Goal: Task Accomplishment & Management: Use online tool/utility

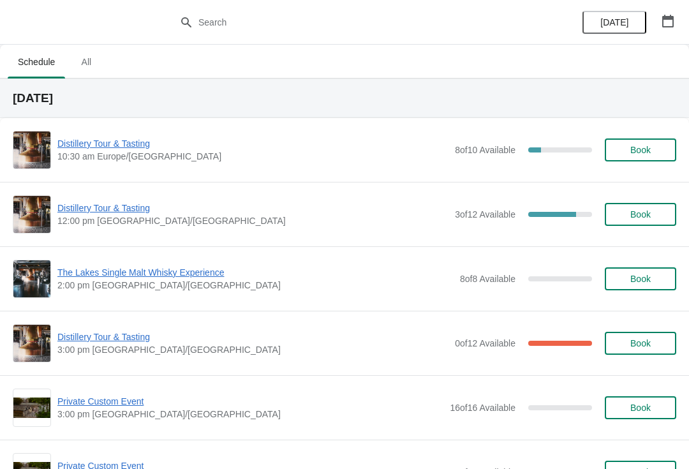
click at [140, 207] on span "Distillery Tour & Tasting" at bounding box center [252, 208] width 391 height 13
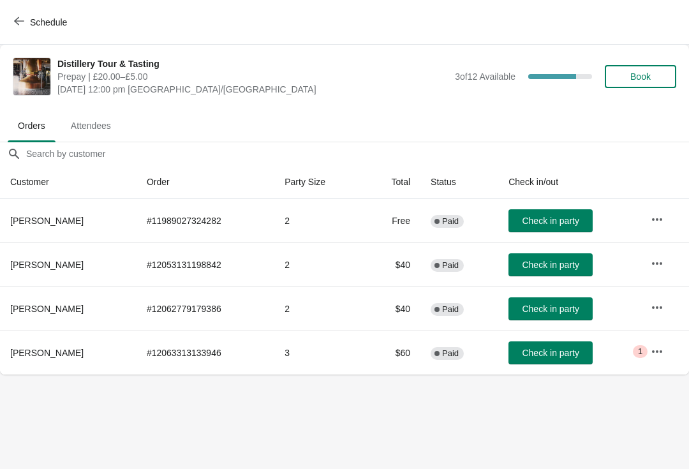
click at [644, 75] on span "Book" at bounding box center [641, 76] width 20 height 10
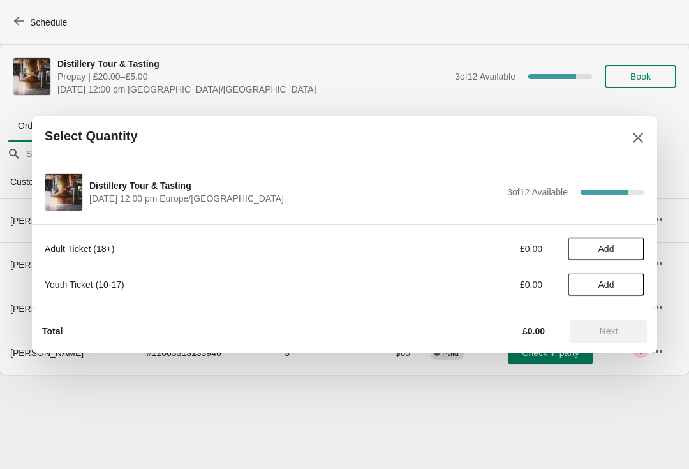
click at [621, 251] on span "Add" at bounding box center [607, 249] width 54 height 10
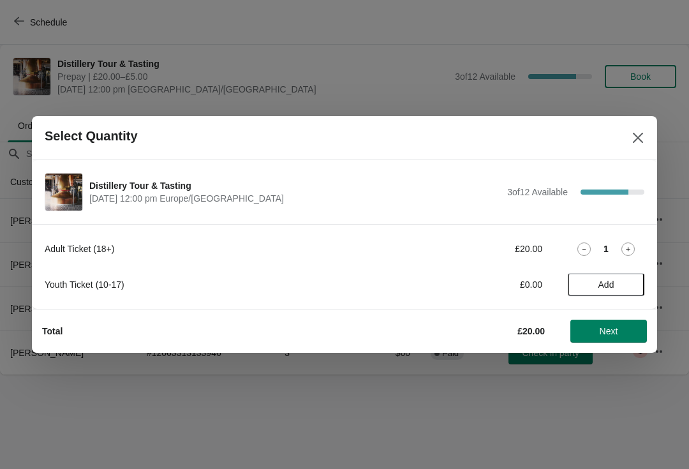
click at [627, 243] on icon at bounding box center [628, 249] width 13 height 13
click at [629, 334] on span "Next" at bounding box center [609, 331] width 56 height 10
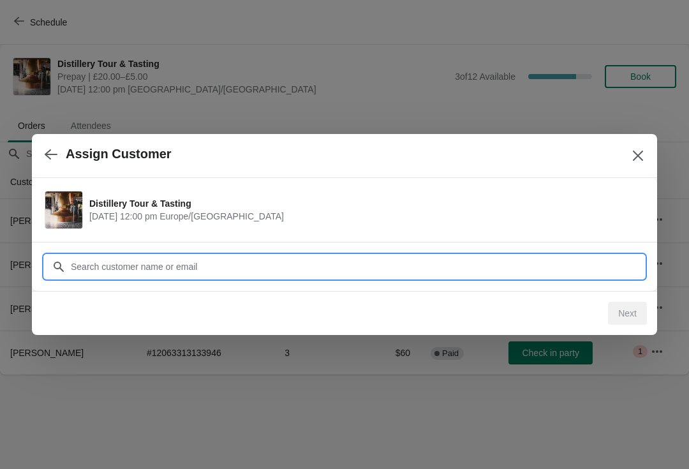
click at [520, 256] on input "Customer" at bounding box center [357, 266] width 574 height 23
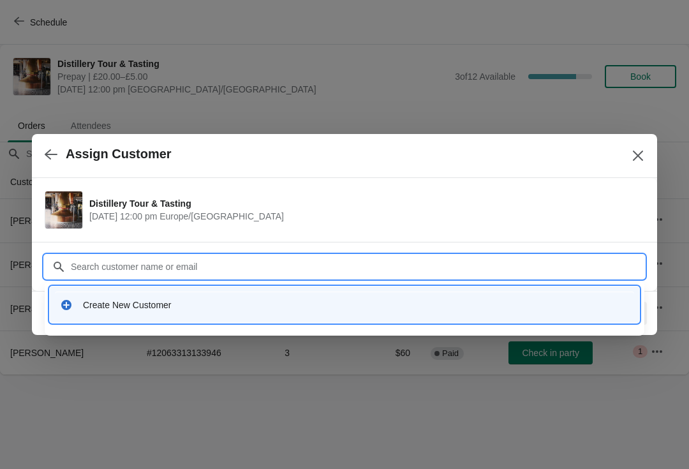
click at [190, 303] on div "Create New Customer" at bounding box center [356, 305] width 546 height 13
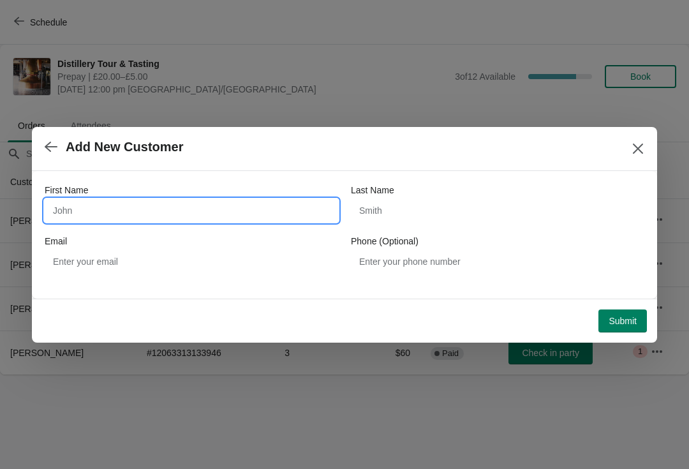
click at [174, 208] on input "First Name" at bounding box center [192, 210] width 294 height 23
type input "[PERSON_NAME]"
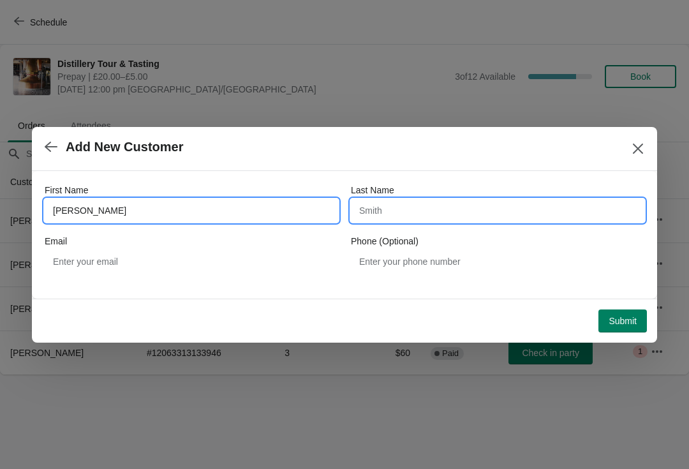
click at [424, 218] on input "Last Name" at bounding box center [498, 210] width 294 height 23
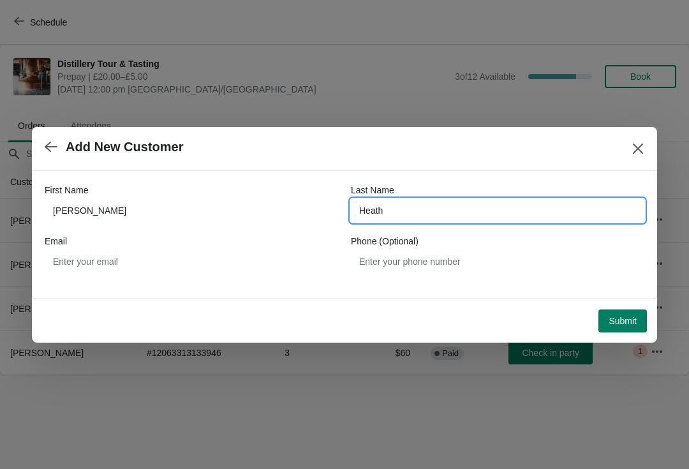
type input "Heath"
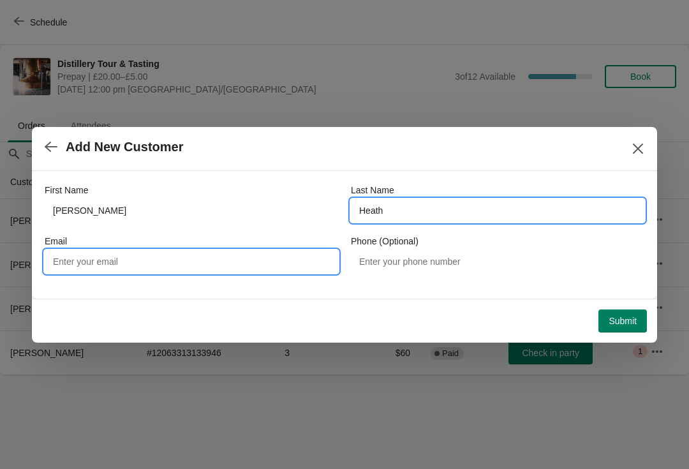
click at [184, 257] on input "Email" at bounding box center [192, 261] width 294 height 23
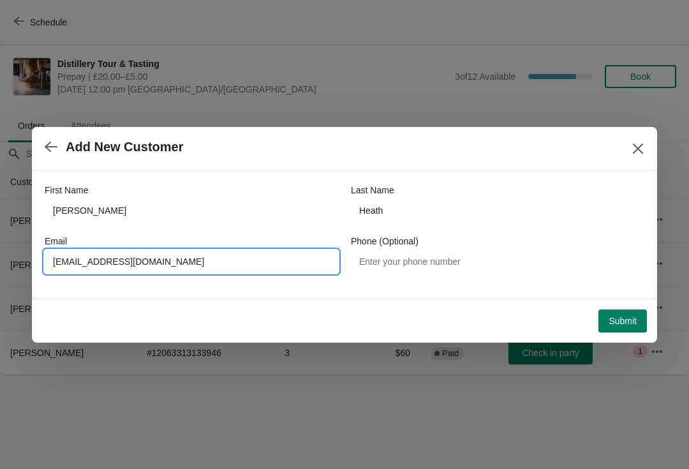
type input "[EMAIL_ADDRESS][DOMAIN_NAME]"
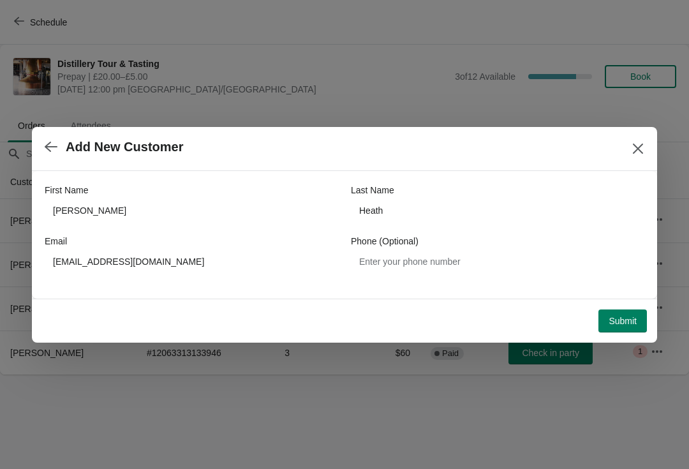
click at [629, 318] on span "Submit" at bounding box center [623, 321] width 28 height 10
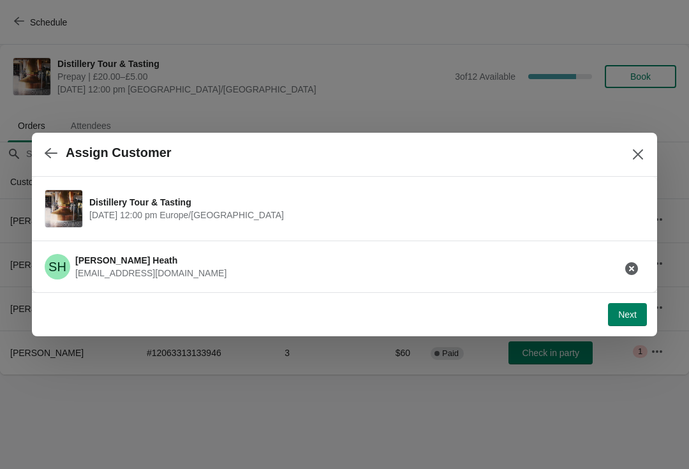
click at [640, 303] on button "Next" at bounding box center [627, 314] width 39 height 23
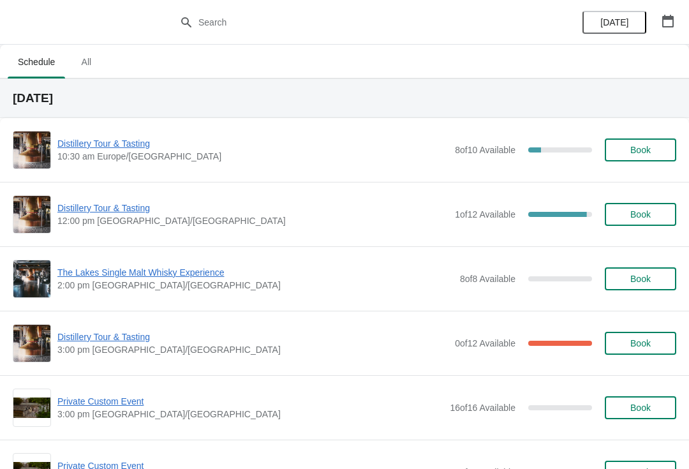
click at [139, 205] on span "Distillery Tour & Tasting" at bounding box center [252, 208] width 391 height 13
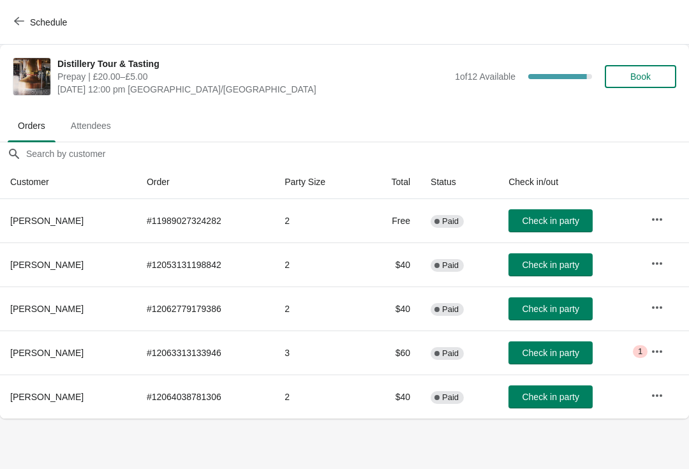
click at [658, 343] on button "button" at bounding box center [657, 351] width 23 height 23
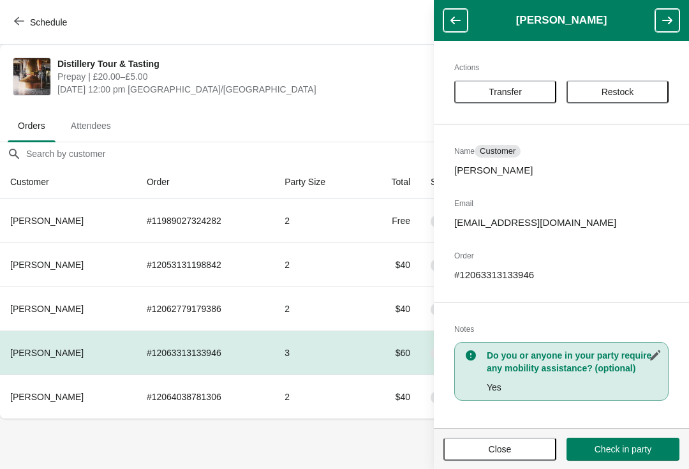
click at [518, 445] on span "Close" at bounding box center [500, 449] width 90 height 10
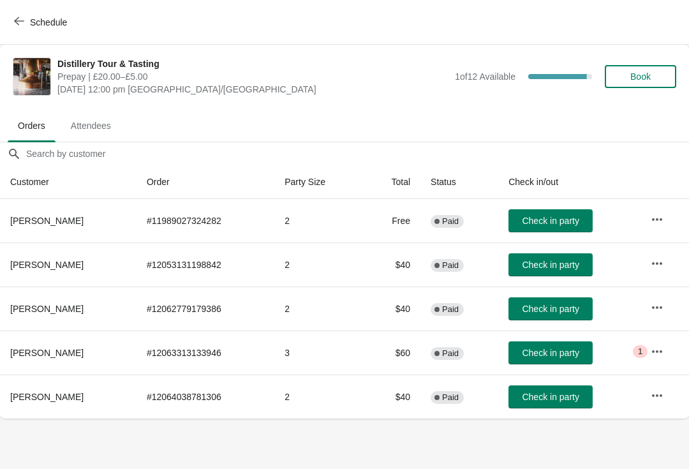
click at [574, 354] on span "Check in party" at bounding box center [550, 353] width 57 height 10
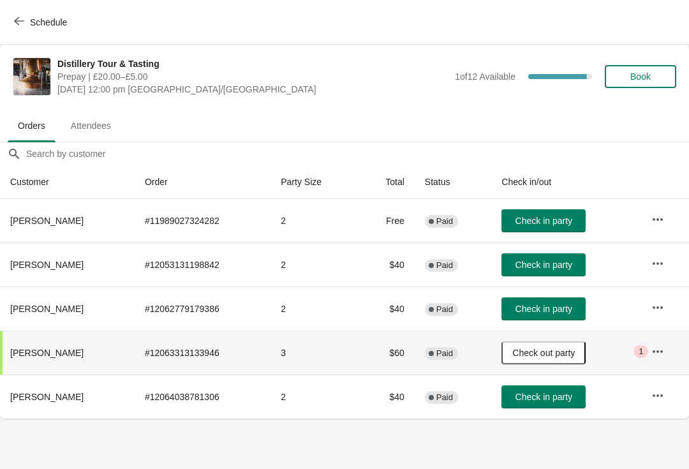
click at [565, 216] on span "Check in party" at bounding box center [544, 221] width 57 height 10
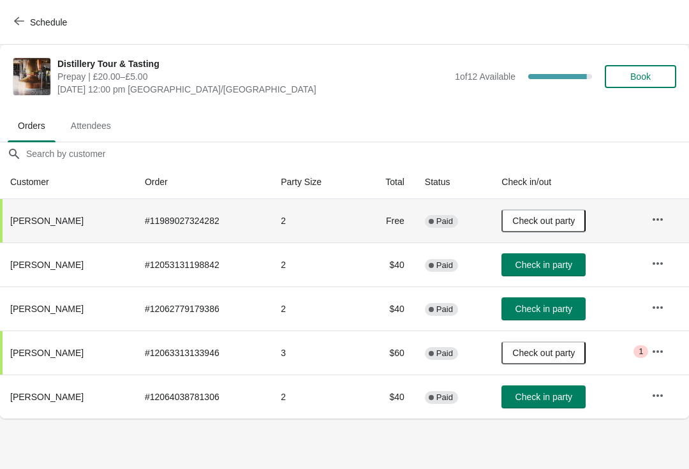
click at [573, 262] on span "Check in party" at bounding box center [544, 265] width 57 height 10
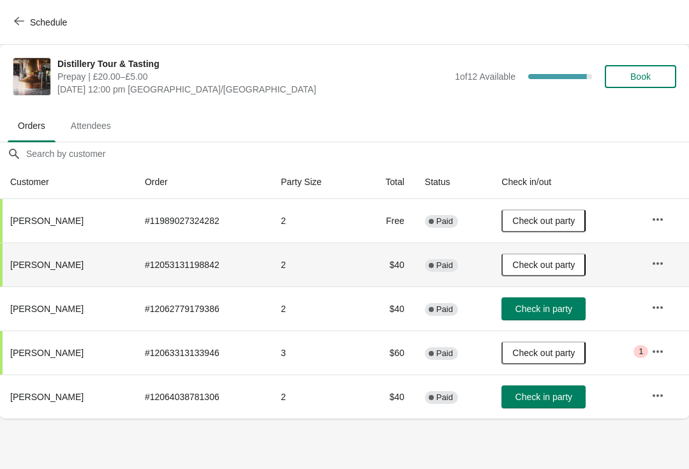
click at [666, 389] on button "button" at bounding box center [658, 395] width 23 height 23
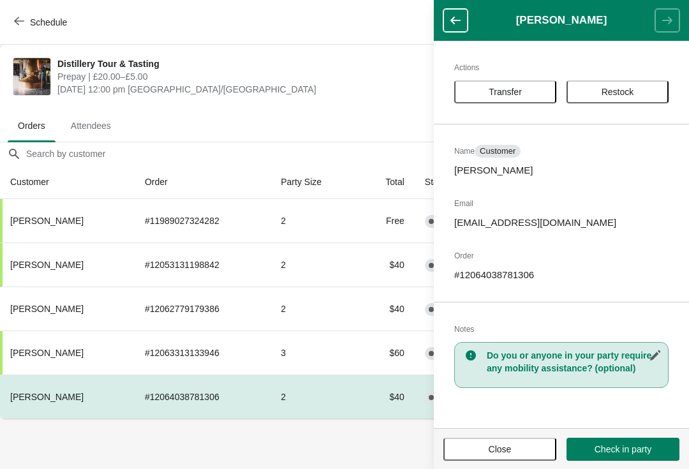
click at [493, 444] on span "Close" at bounding box center [500, 449] width 23 height 10
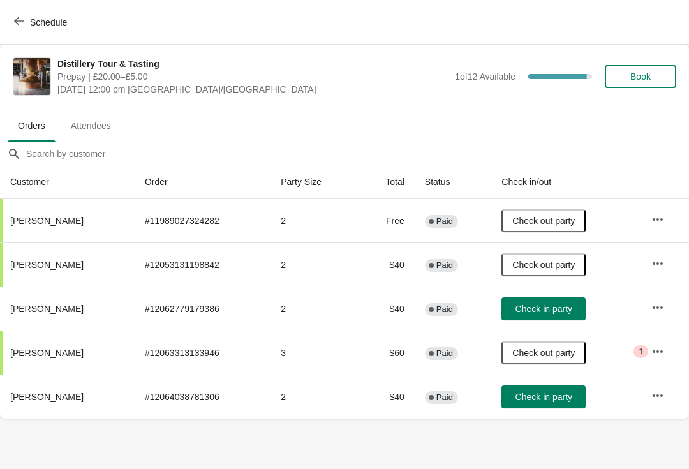
click at [548, 394] on span "Check in party" at bounding box center [544, 397] width 57 height 10
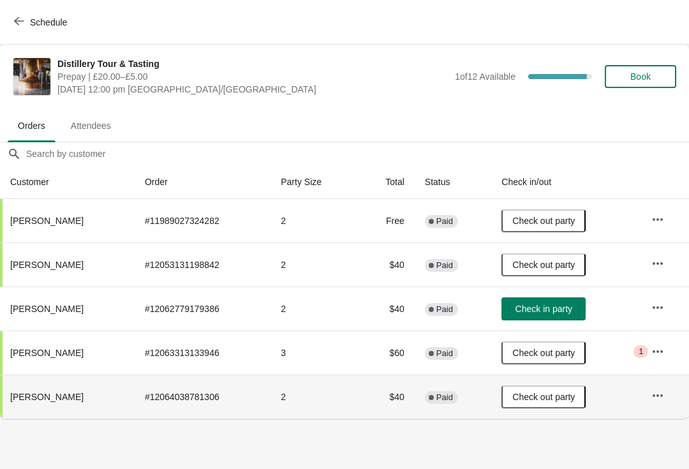
click at [654, 356] on icon "button" at bounding box center [658, 351] width 13 height 13
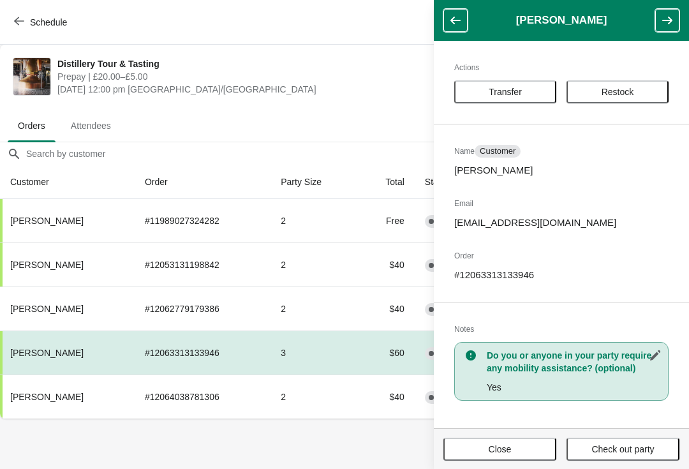
click at [507, 455] on button "Close" at bounding box center [500, 449] width 113 height 23
